Goal: Information Seeking & Learning: Learn about a topic

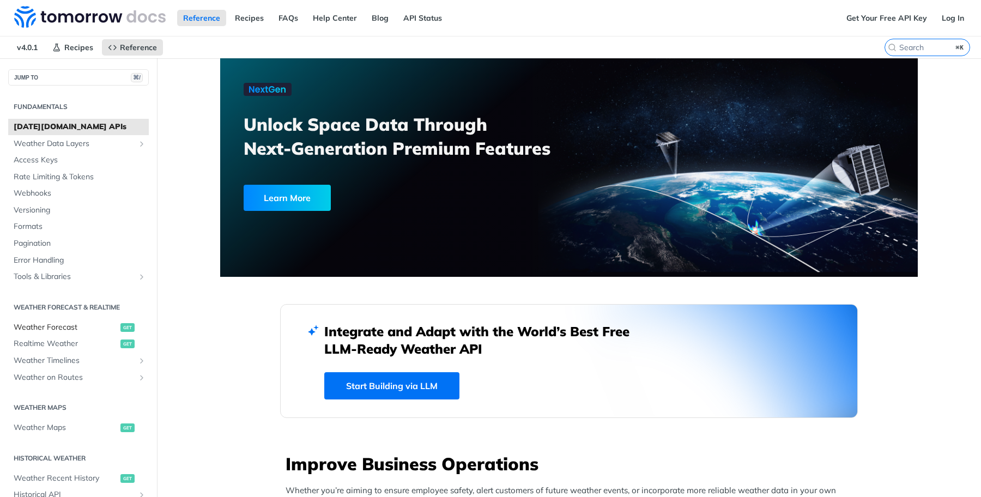
click at [65, 328] on span "Weather Forecast" at bounding box center [66, 327] width 104 height 11
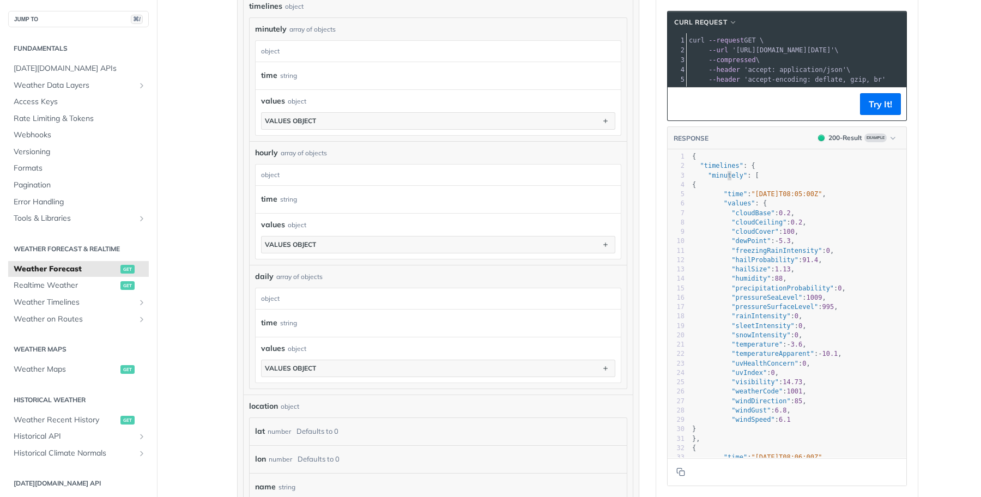
click at [729, 175] on span ""minutely"" at bounding box center [727, 176] width 39 height 8
click at [674, 174] on div "3" at bounding box center [676, 175] width 17 height 9
click at [704, 174] on span ""minutely" : [" at bounding box center [725, 176] width 67 height 8
click at [752, 173] on span ""minutely" : [" at bounding box center [725, 176] width 67 height 8
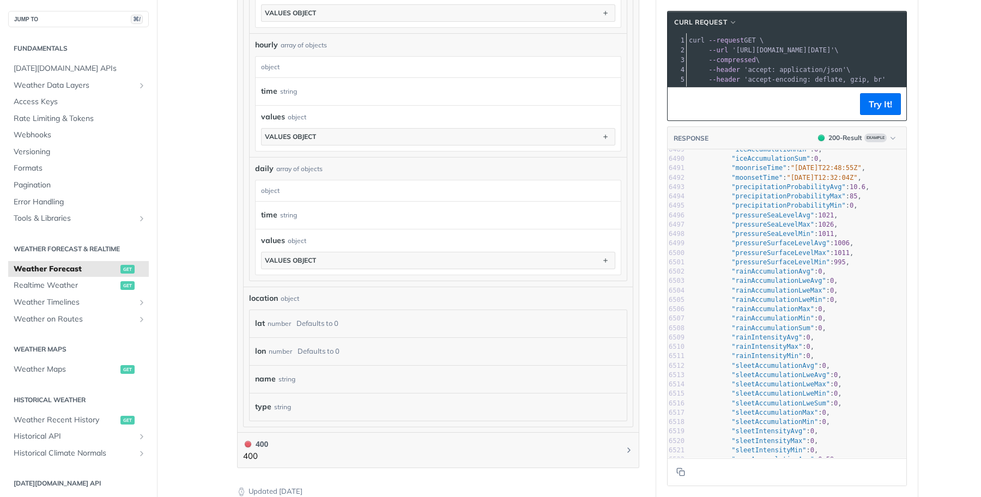
scroll to position [60957, 0]
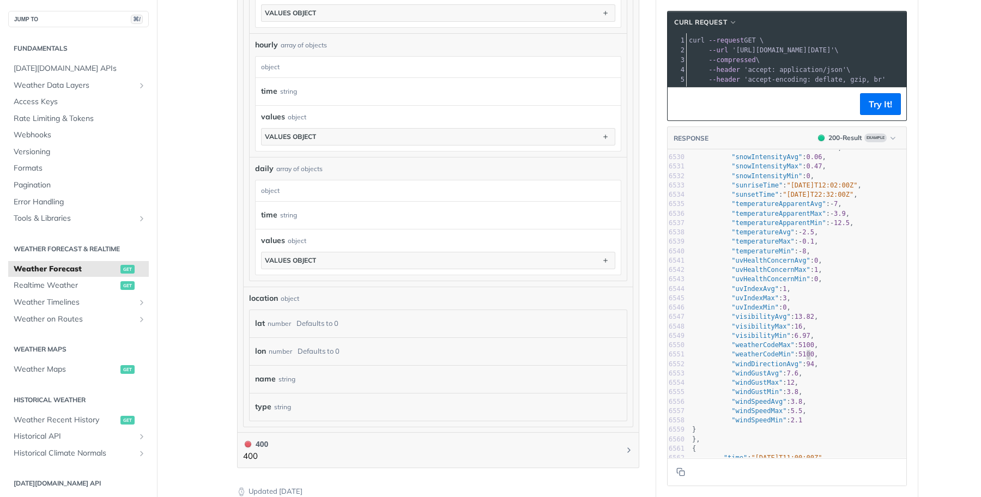
click at [807, 357] on span "5100" at bounding box center [806, 354] width 16 height 8
type textarea "5100"
click at [807, 357] on span "5100" at bounding box center [806, 354] width 16 height 8
click at [782, 358] on span ""weatherCodeMin"" at bounding box center [762, 354] width 63 height 8
type textarea "weatherCodeMin"
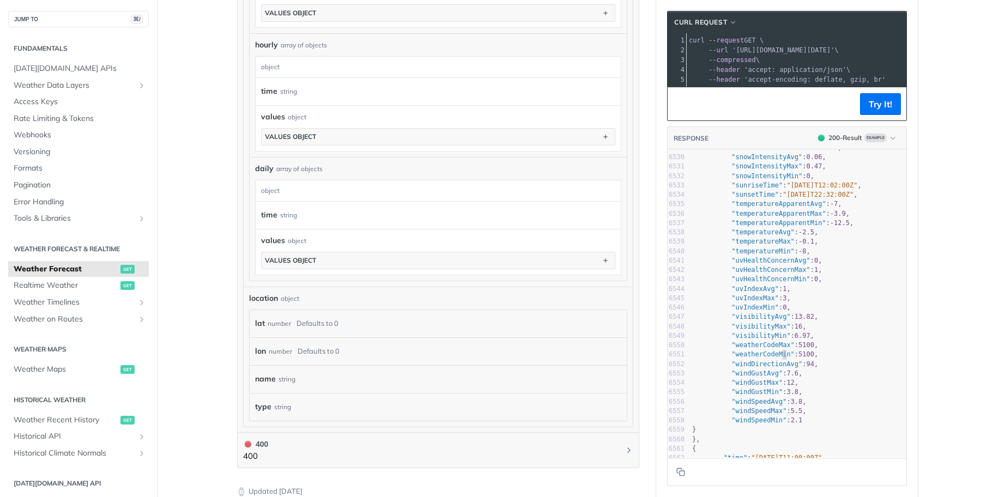
click at [782, 358] on span ""weatherCodeMin"" at bounding box center [762, 354] width 63 height 8
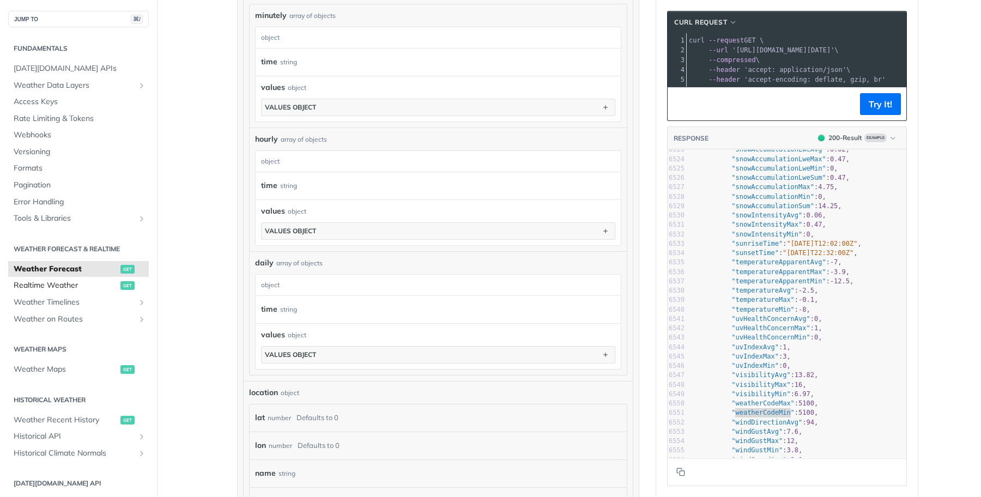
click at [61, 290] on span "Realtime Weather" at bounding box center [66, 285] width 104 height 11
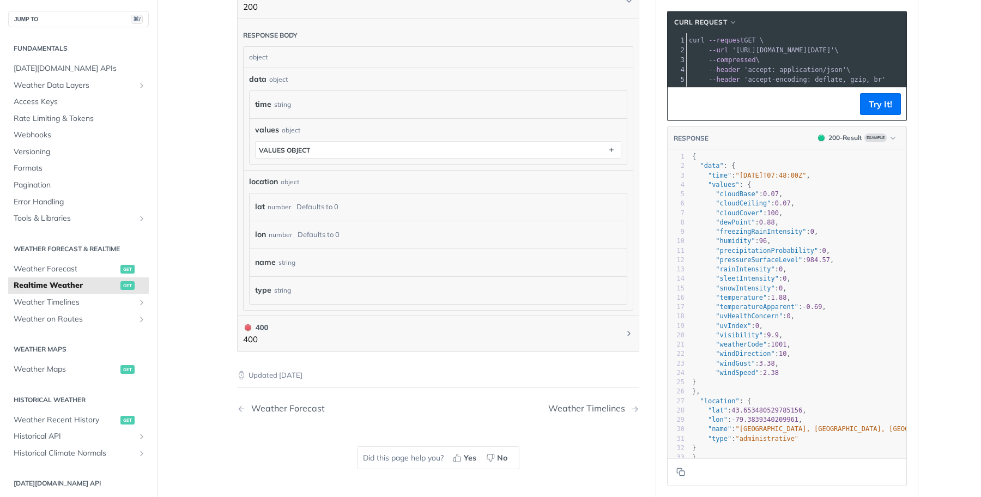
click at [748, 345] on span ""weatherCode"" at bounding box center [741, 345] width 51 height 8
type textarea "weatherCode"
click at [748, 345] on span ""weatherCode"" at bounding box center [741, 345] width 51 height 8
click at [791, 345] on span ""weatherCode" : 1001 ," at bounding box center [741, 345] width 99 height 8
click at [785, 345] on span "1001" at bounding box center [779, 345] width 16 height 8
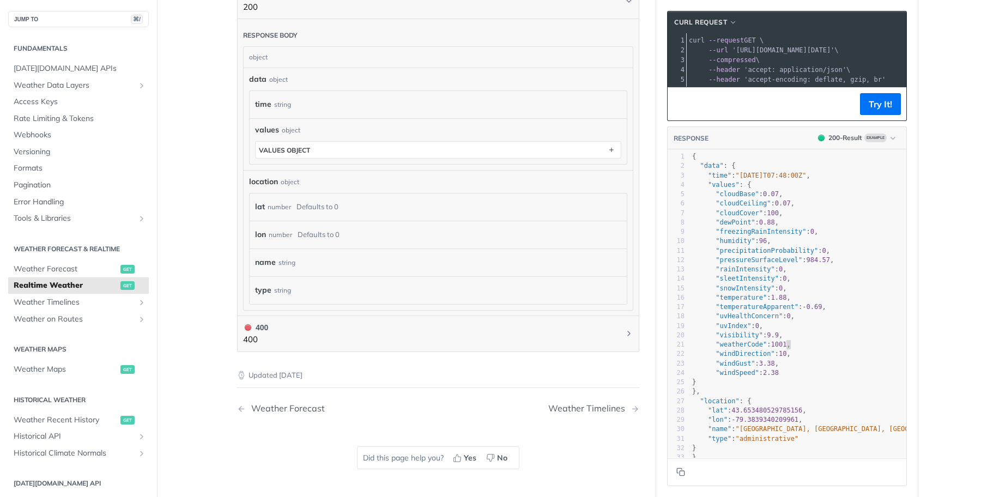
type textarea "1001"
click at [785, 345] on span "1001" at bounding box center [779, 345] width 16 height 8
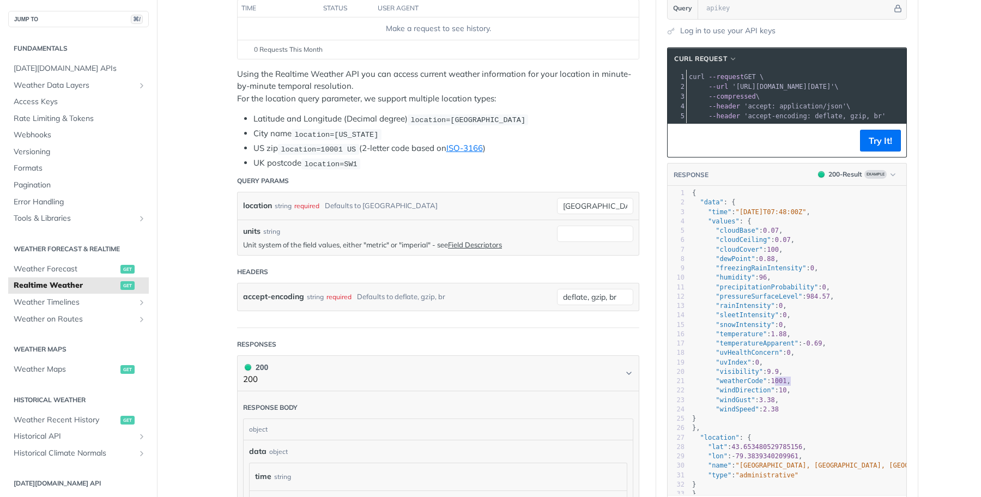
click at [759, 285] on span ""precipitationProbability"" at bounding box center [767, 287] width 102 height 8
click at [77, 265] on span "Weather Forecast" at bounding box center [66, 269] width 104 height 11
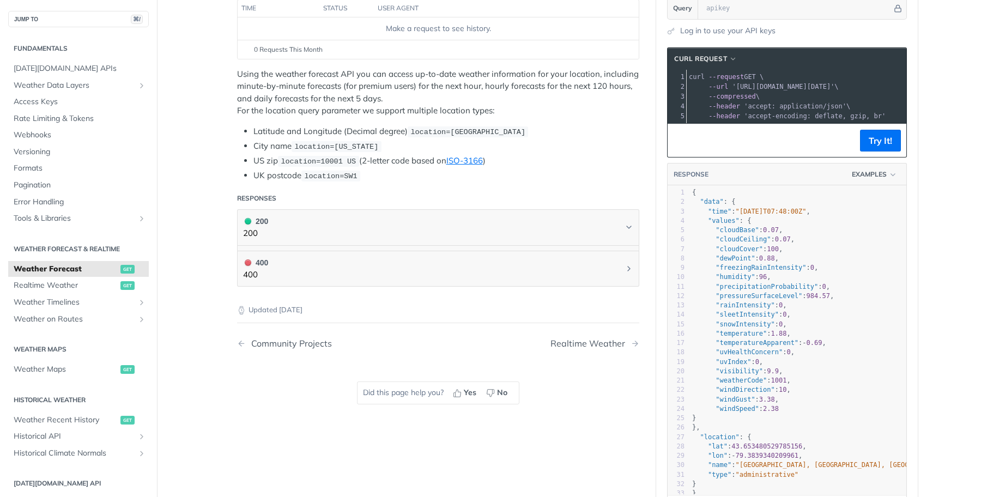
scroll to position [150, 0]
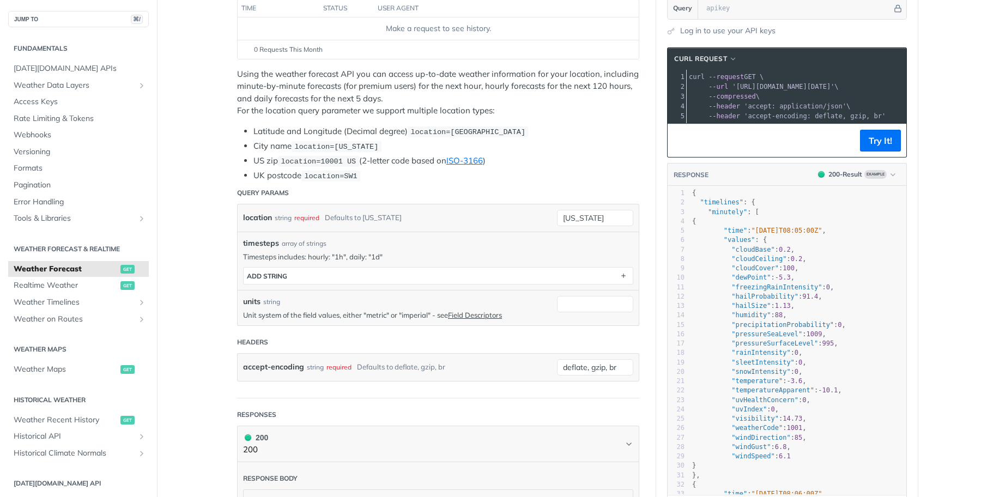
click at [742, 321] on span ""precipitationProbability"" at bounding box center [782, 325] width 102 height 8
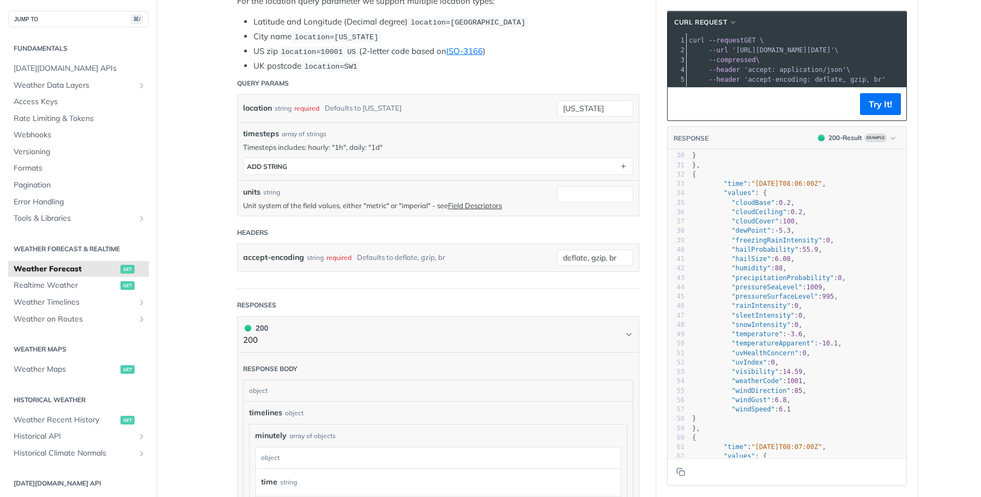
scroll to position [262, 0]
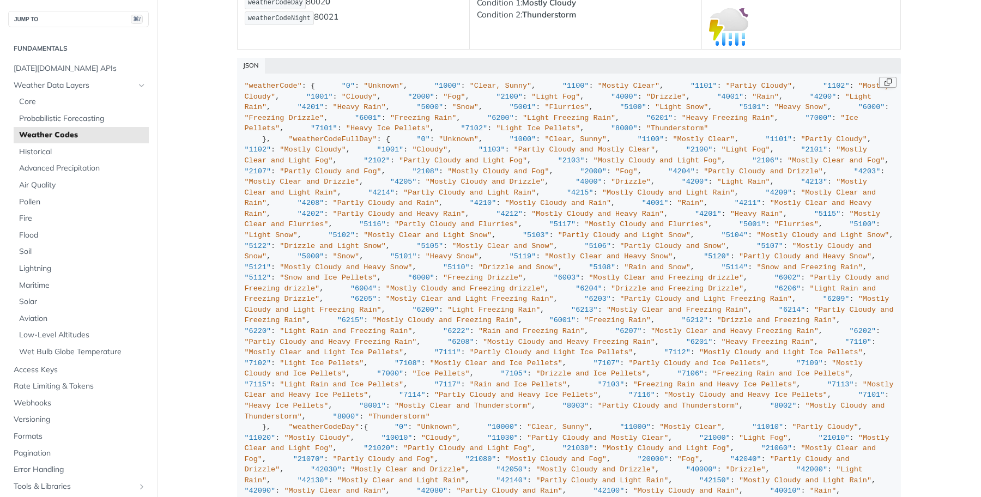
click at [886, 82] on button "Copy Code" at bounding box center [887, 82] width 17 height 11
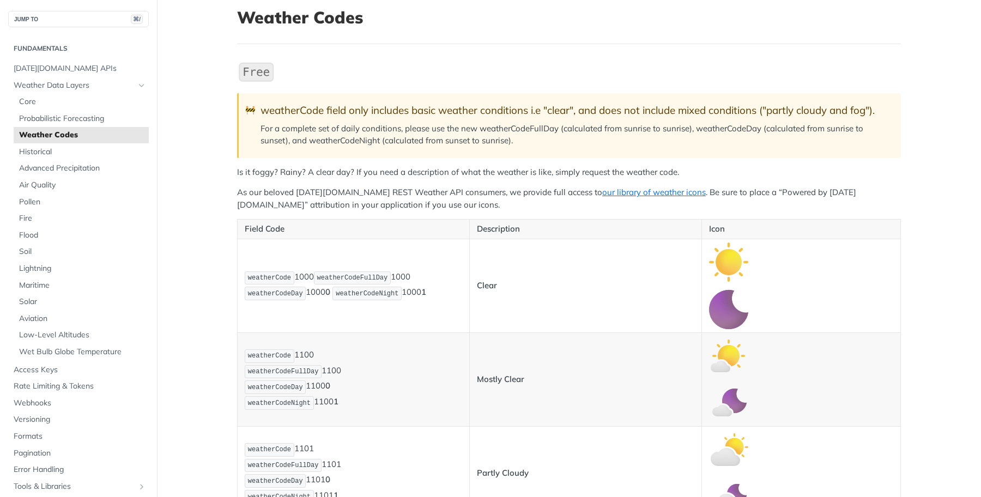
scroll to position [85, 0]
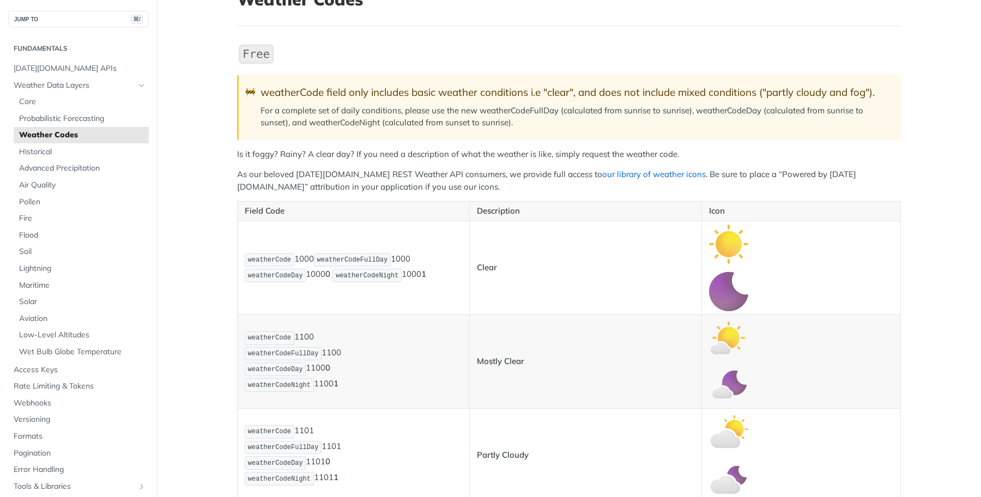
click at [623, 172] on link "our library of weather icons" at bounding box center [654, 174] width 104 height 10
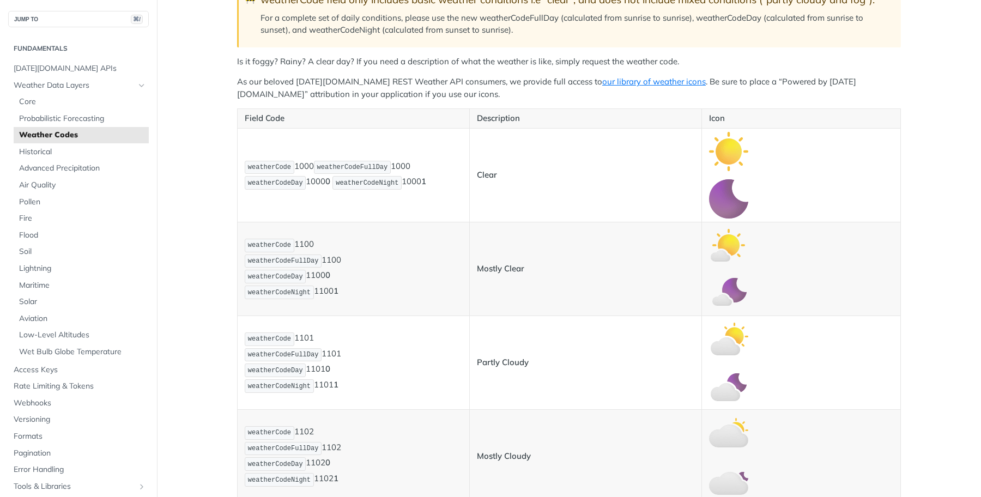
scroll to position [183, 0]
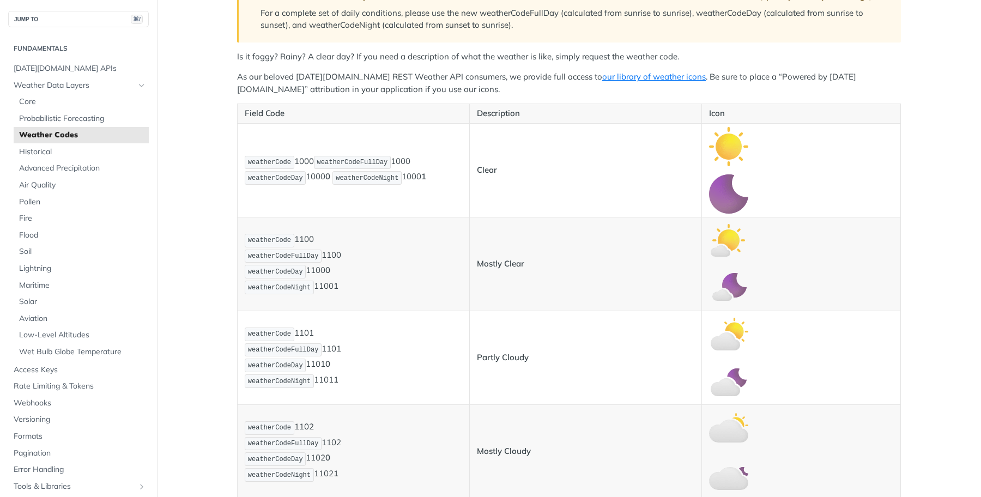
click at [362, 178] on span "weatherCodeNight" at bounding box center [367, 178] width 63 height 8
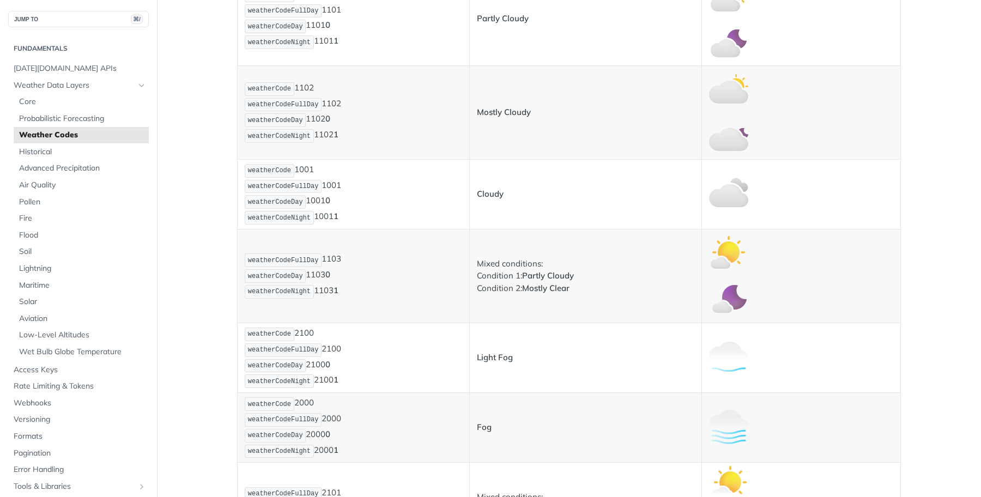
scroll to position [524, 0]
